Goal: Transaction & Acquisition: Subscribe to service/newsletter

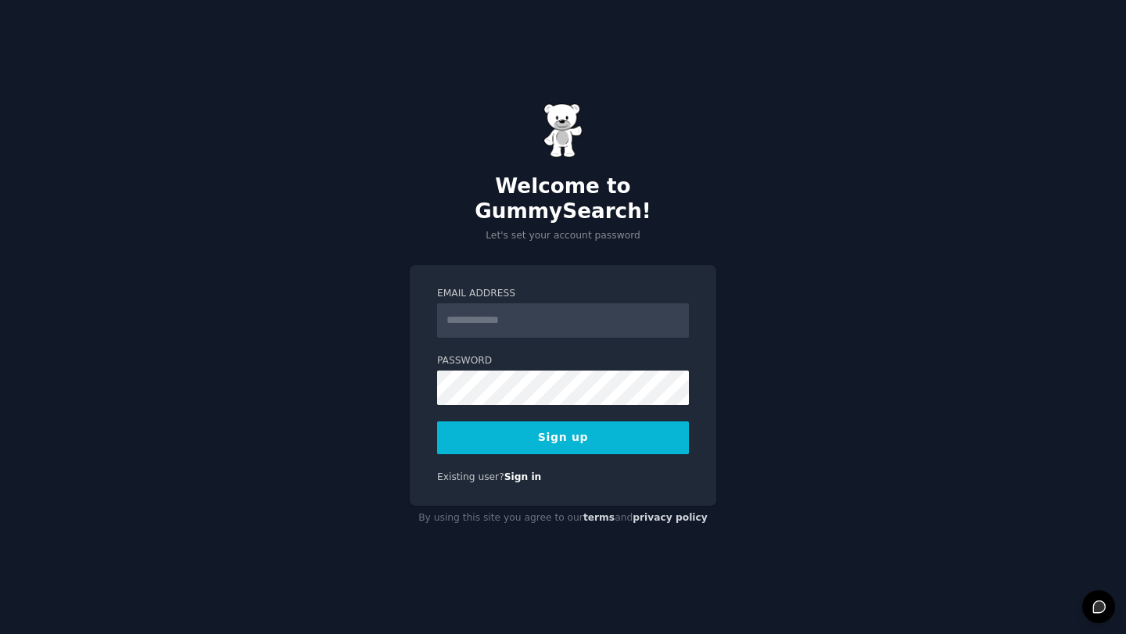
click at [542, 303] on input "Email Address" at bounding box center [563, 320] width 252 height 34
type input "**********"
click at [596, 428] on button "Sign up" at bounding box center [563, 437] width 252 height 33
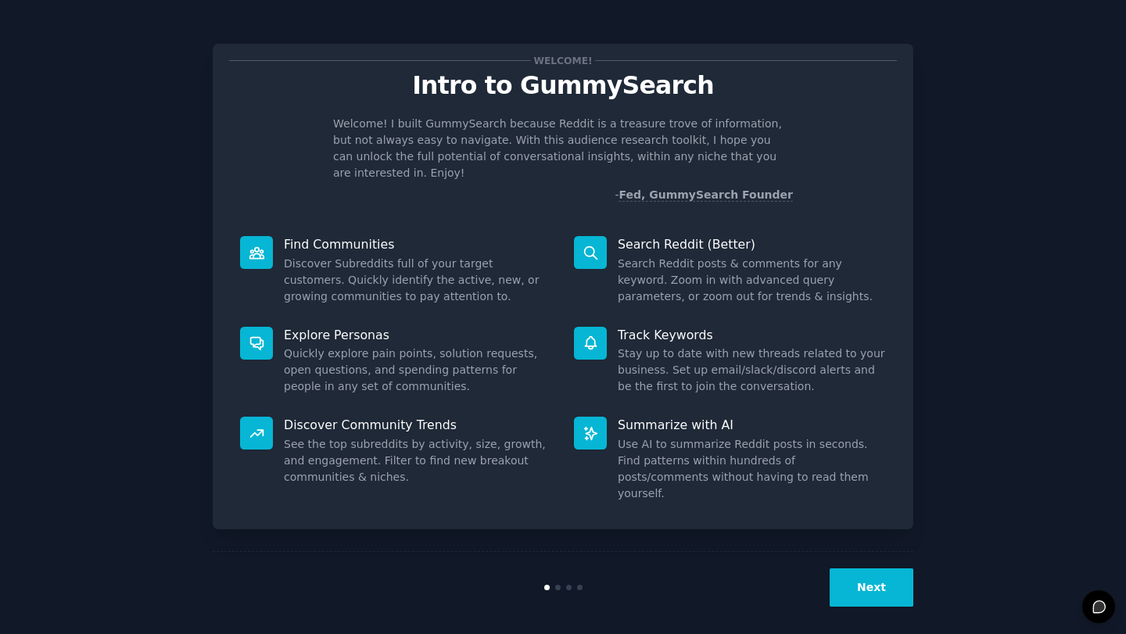
click at [975, 275] on div "Welcome! Intro to GummySearch Welcome! I built GummySearch because Reddit is a …" at bounding box center [563, 322] width 1082 height 601
click at [351, 236] on div "Find Communities Discover Subreddits full of your target customers. Quickly ide…" at bounding box center [396, 270] width 334 height 91
drag, startPoint x: 351, startPoint y: 236, endPoint x: 252, endPoint y: 243, distance: 98.7
click at [252, 245] on icon at bounding box center [257, 253] width 16 height 16
click at [900, 572] on button "Next" at bounding box center [871, 587] width 84 height 38
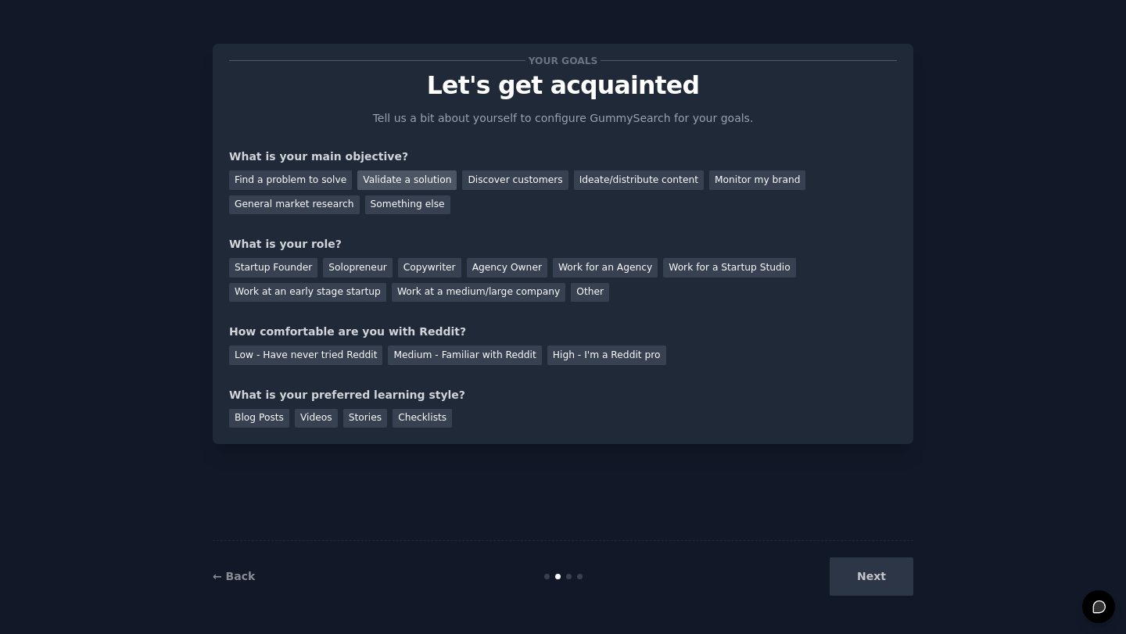
click at [435, 179] on div "Validate a solution" at bounding box center [406, 180] width 99 height 20
click at [295, 275] on div "Startup Founder" at bounding box center [273, 268] width 88 height 20
click at [415, 358] on div "Medium - Familiar with Reddit" at bounding box center [464, 355] width 153 height 20
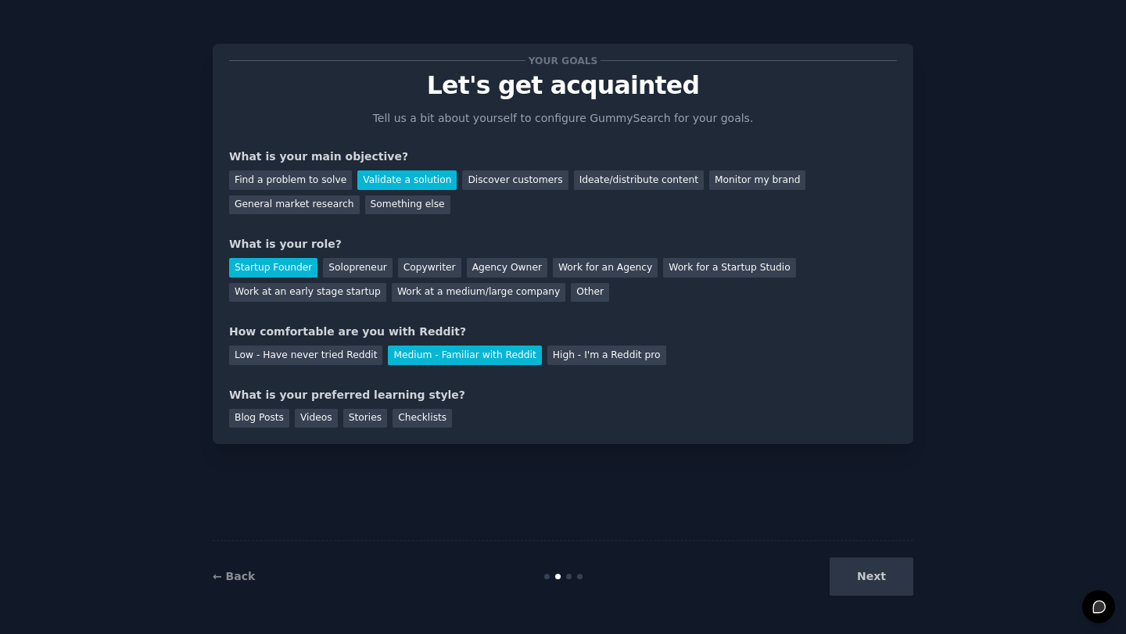
click at [282, 420] on div "Blog Posts" at bounding box center [259, 419] width 60 height 20
drag, startPoint x: 435, startPoint y: 179, endPoint x: 435, endPoint y: 413, distance: 233.7
click at [435, 413] on div "Checklists" at bounding box center [421, 419] width 59 height 20
drag, startPoint x: 435, startPoint y: 413, endPoint x: 283, endPoint y: 421, distance: 152.6
click at [283, 421] on div "Blog Posts" at bounding box center [259, 419] width 60 height 20
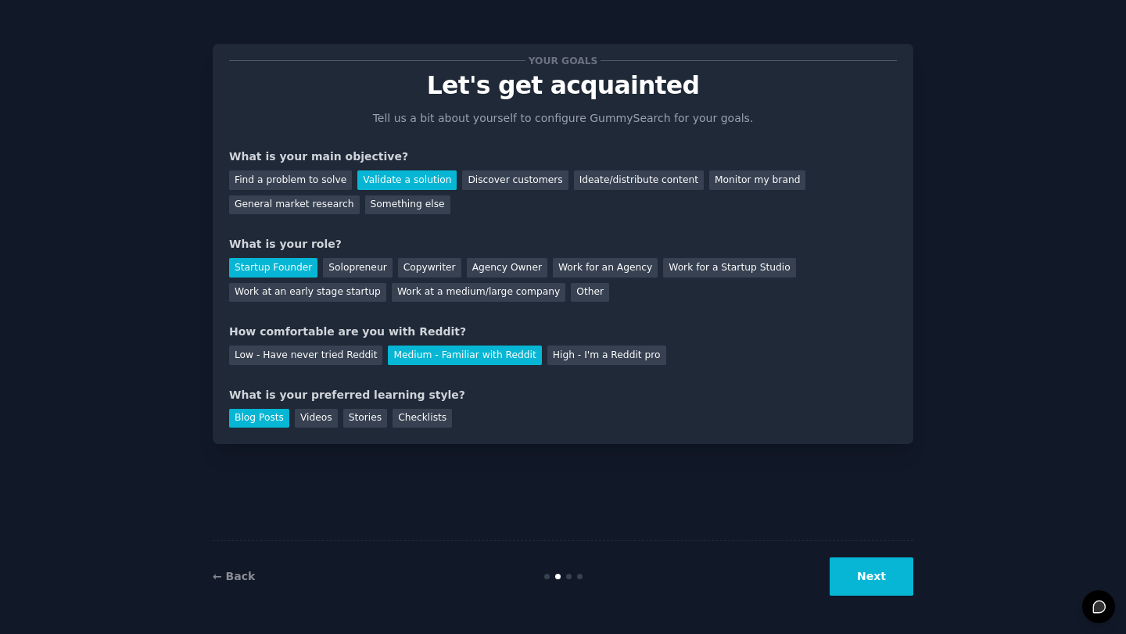
click at [851, 582] on button "Next" at bounding box center [871, 576] width 84 height 38
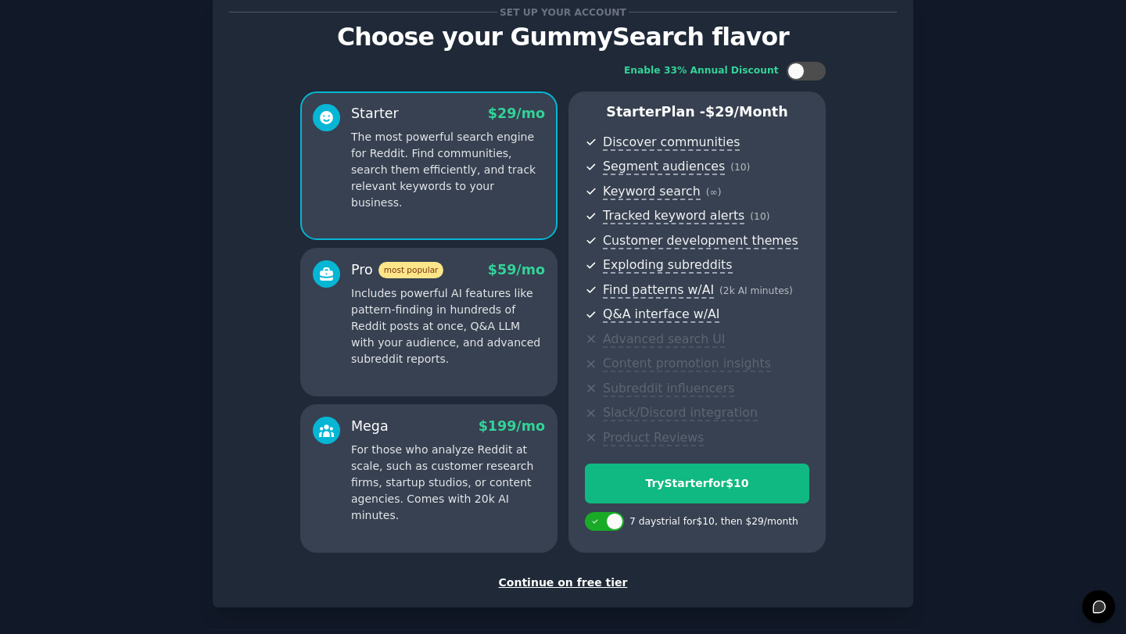
scroll to position [116, 0]
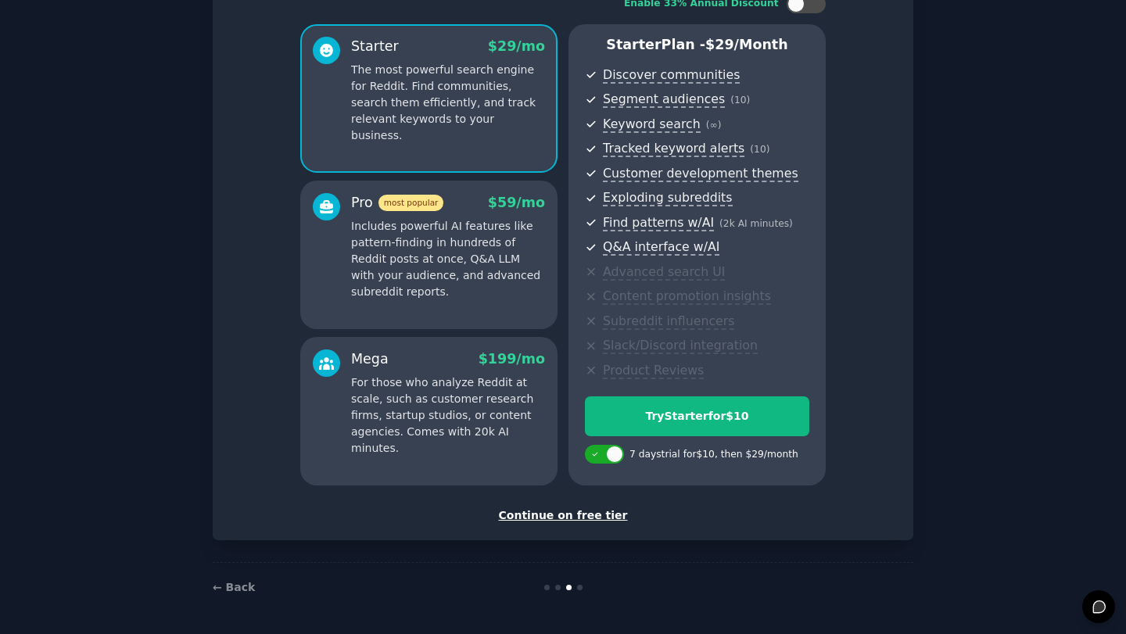
click at [561, 517] on div "Continue on free tier" at bounding box center [562, 515] width 667 height 16
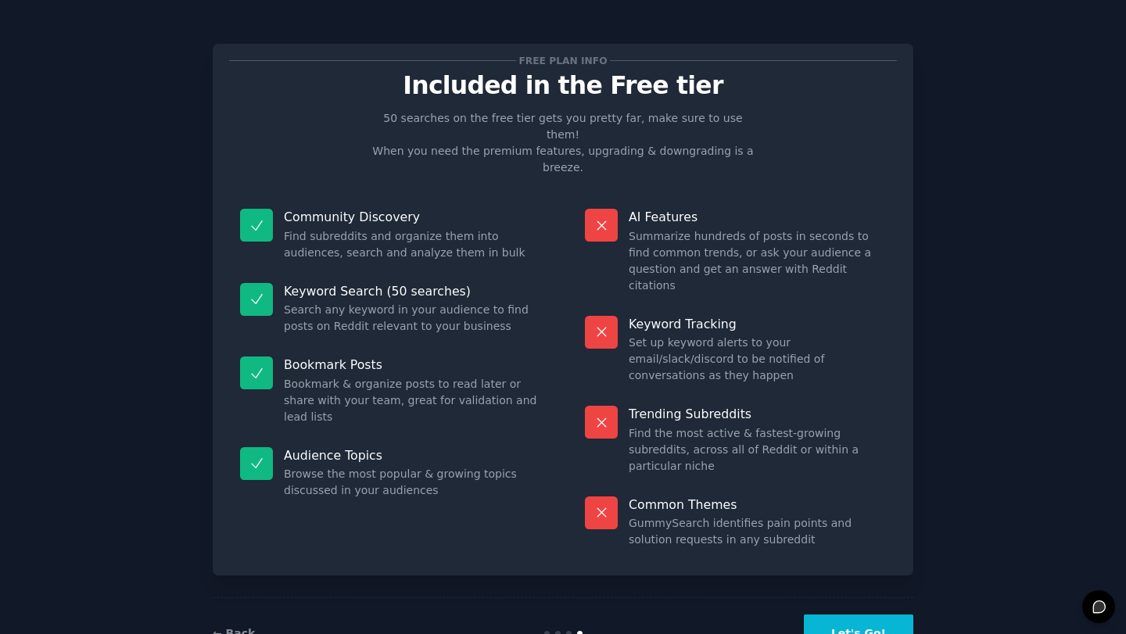
click at [846, 614] on button "Let's Go!" at bounding box center [857, 633] width 109 height 38
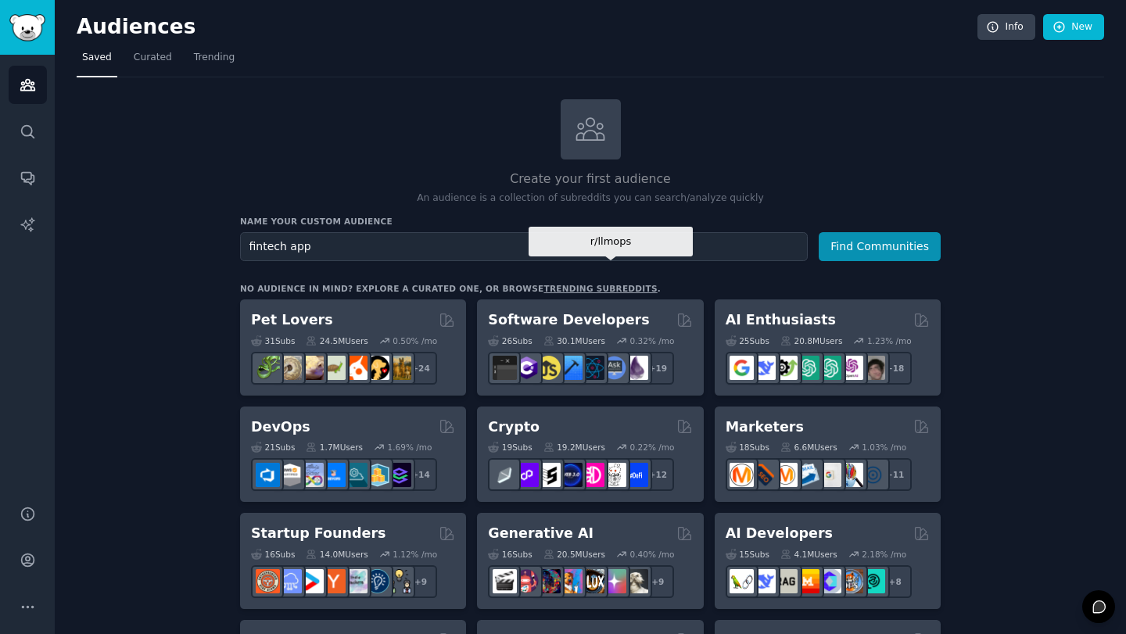
type input "fintech app"
click at [818, 232] on button "Find Communities" at bounding box center [879, 246] width 122 height 29
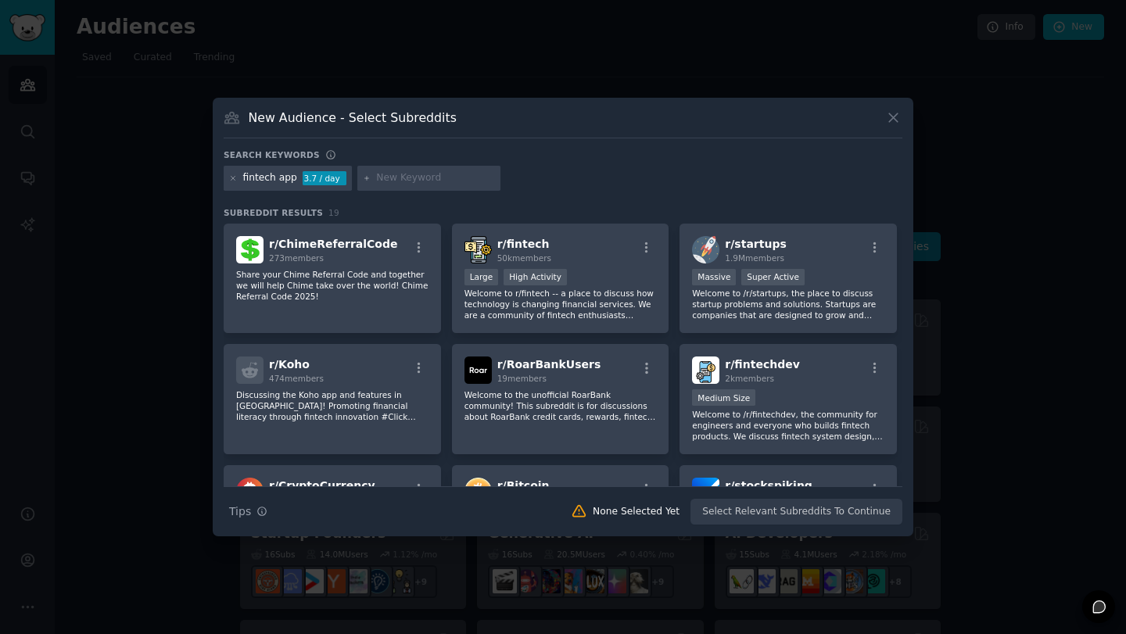
click at [508, 245] on span "r/ fintech" at bounding box center [523, 244] width 52 height 13
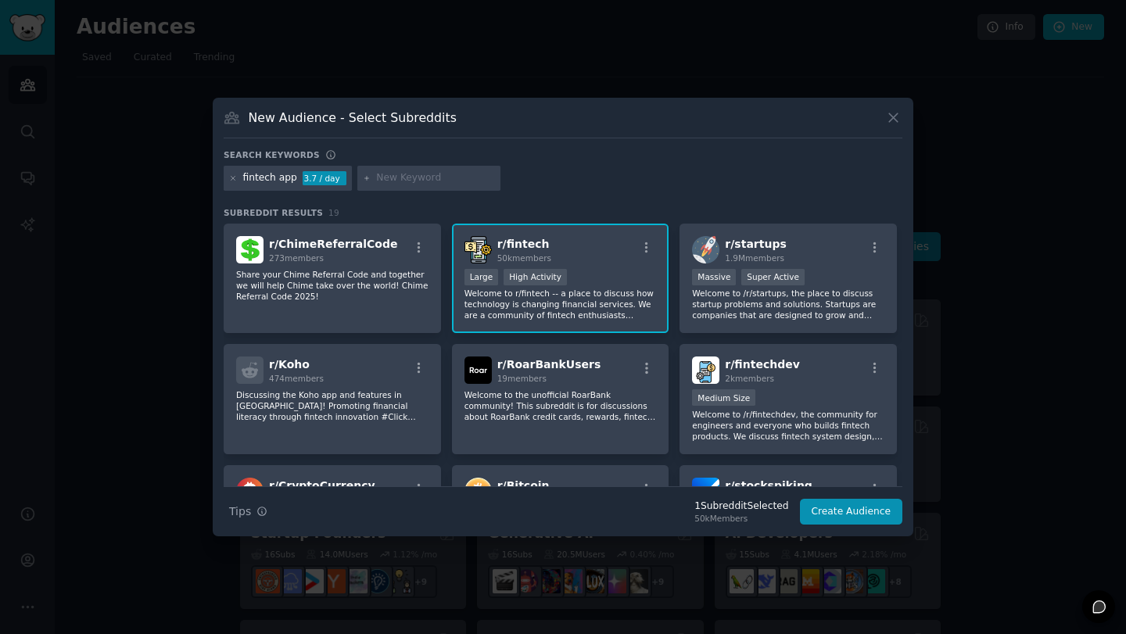
click at [738, 255] on span "1.9M members" at bounding box center [754, 257] width 59 height 9
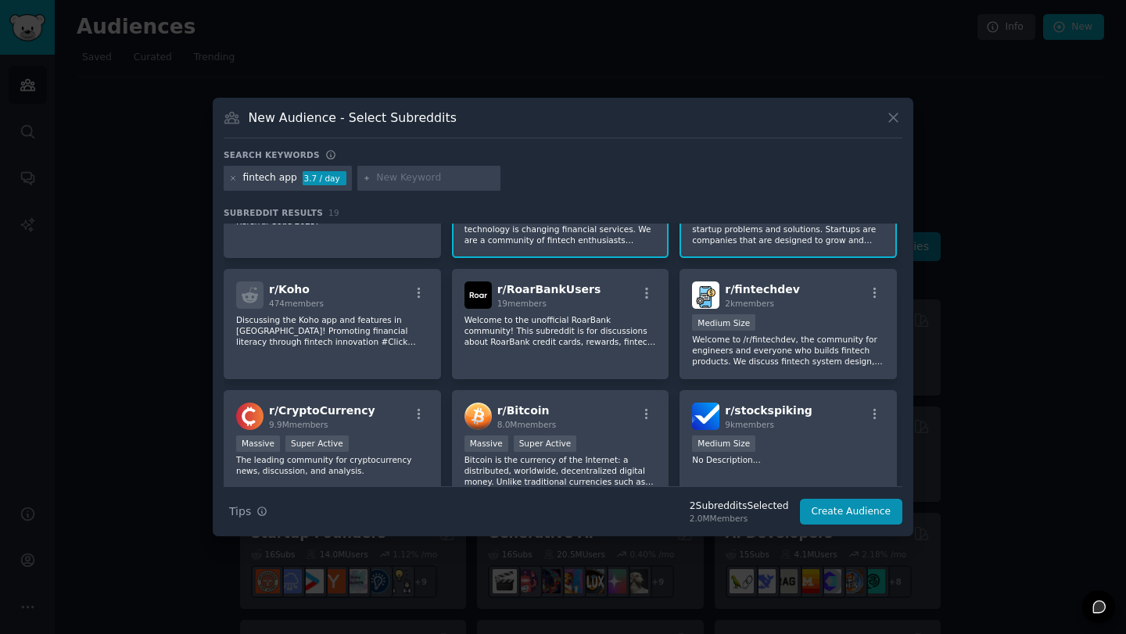
scroll to position [76, 0]
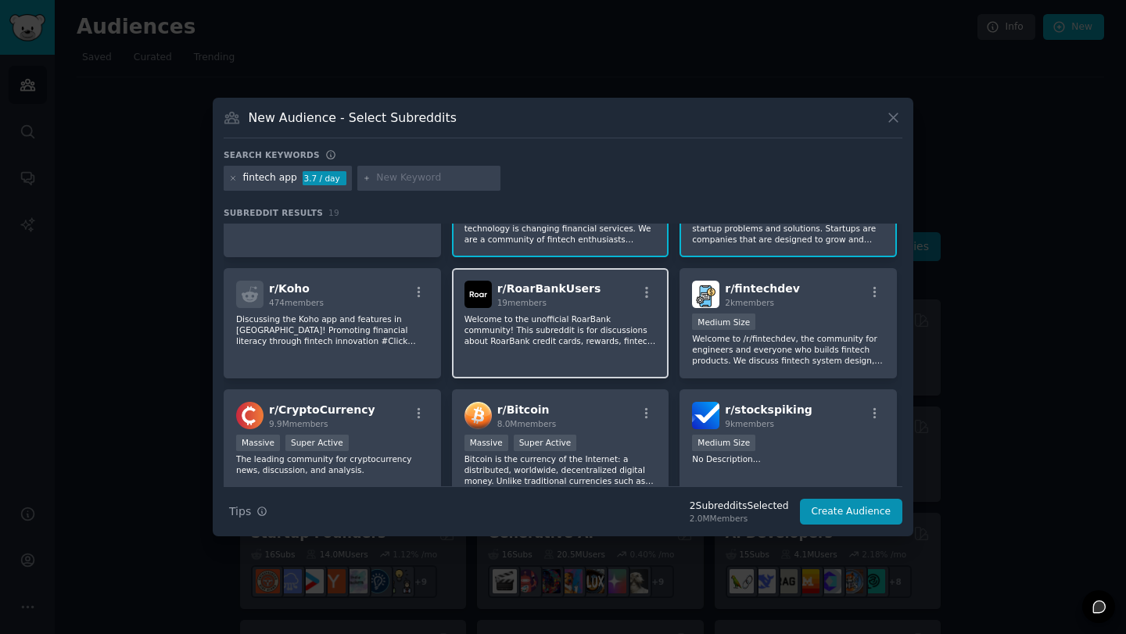
drag, startPoint x: 283, startPoint y: 421, endPoint x: 557, endPoint y: 317, distance: 293.1
click at [557, 317] on p "Welcome to the unofficial RoarBank community! This subreddit is for discussions…" at bounding box center [560, 329] width 192 height 33
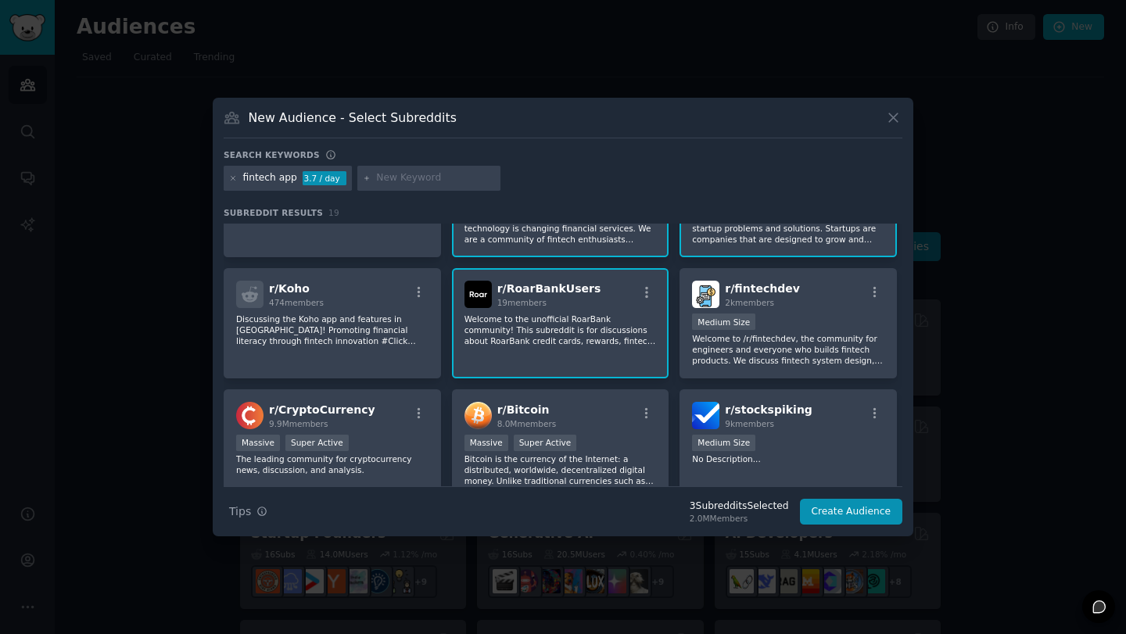
click at [786, 320] on div "Medium Size" at bounding box center [788, 323] width 192 height 20
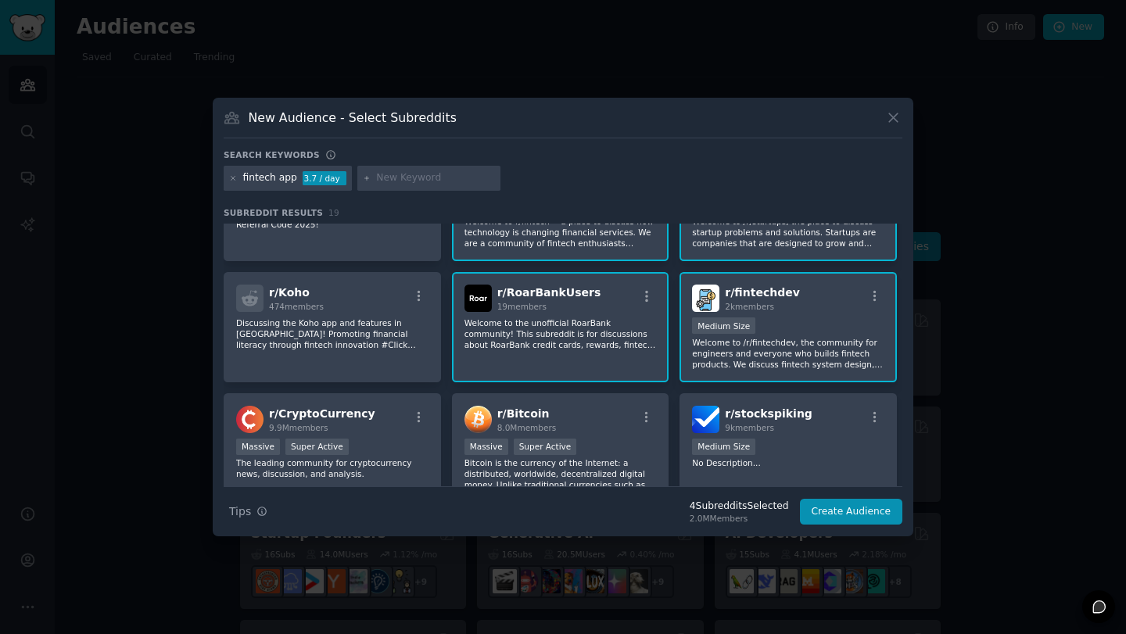
scroll to position [239, 0]
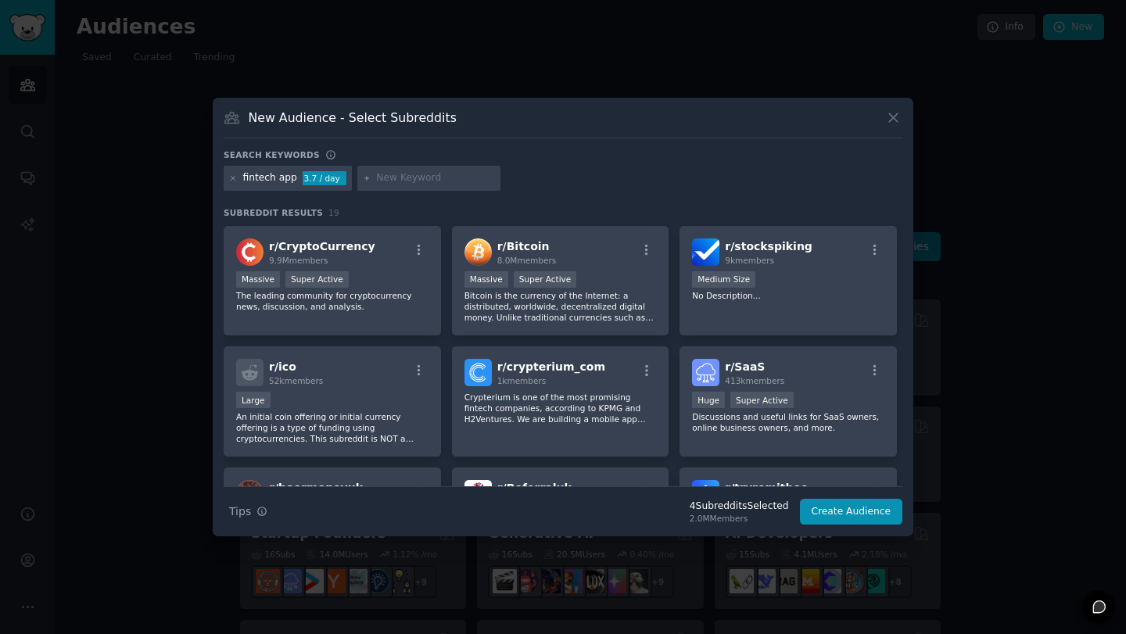
click at [394, 316] on div "r/ CryptoCurrency 9.9M members Massive Super Active The leading community for c…" at bounding box center [332, 281] width 217 height 110
click at [562, 304] on p "Bitcoin is the currency of the Internet: a distributed, worldwide, decentralize…" at bounding box center [560, 306] width 192 height 33
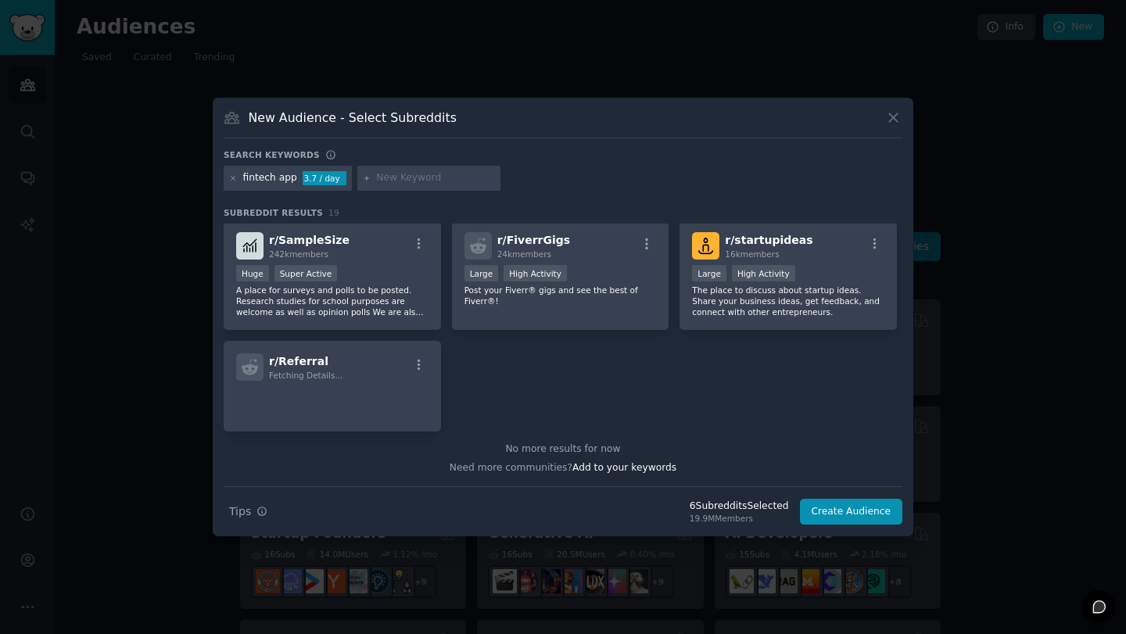
scroll to position [604, 0]
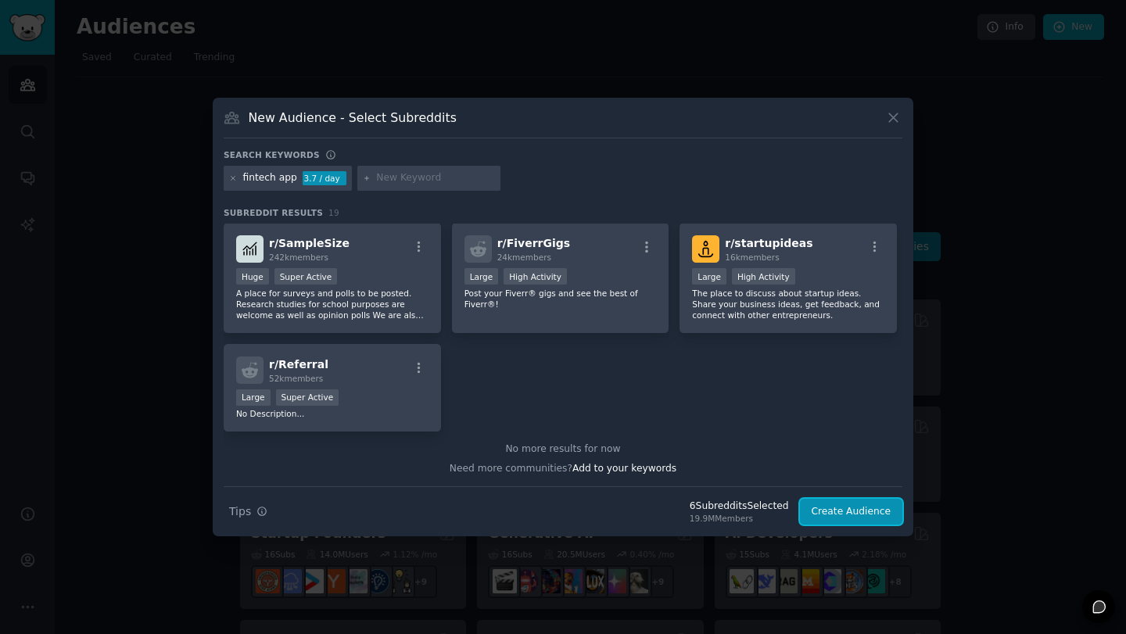
click at [863, 506] on button "Create Audience" at bounding box center [851, 512] width 103 height 27
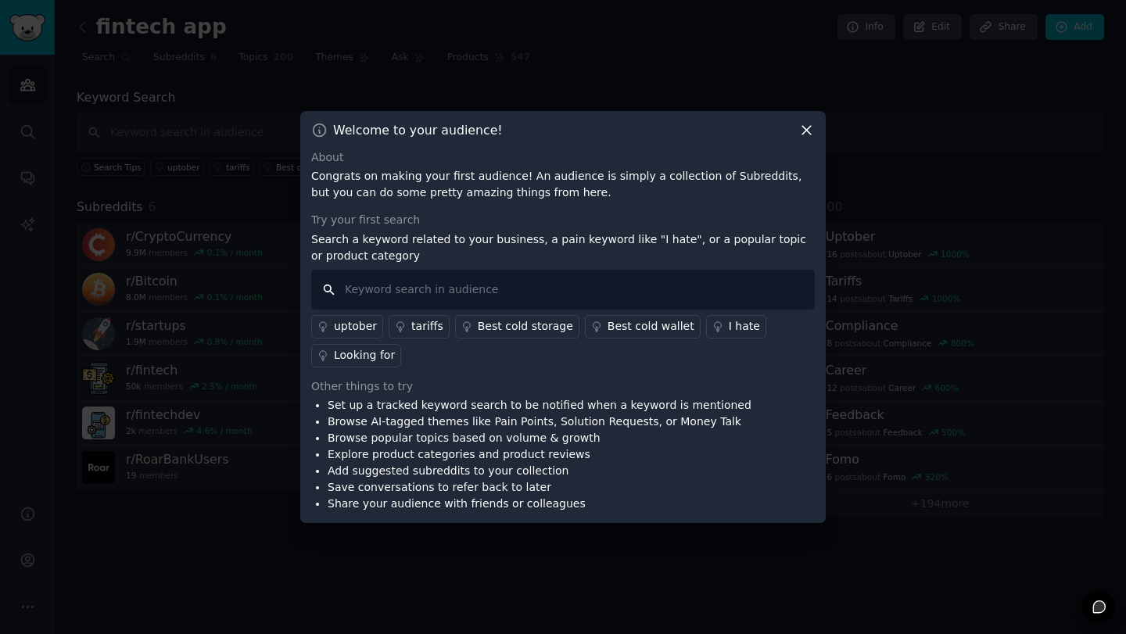
click at [511, 299] on input "text" at bounding box center [562, 290] width 503 height 40
